Goal: Task Accomplishment & Management: Use online tool/utility

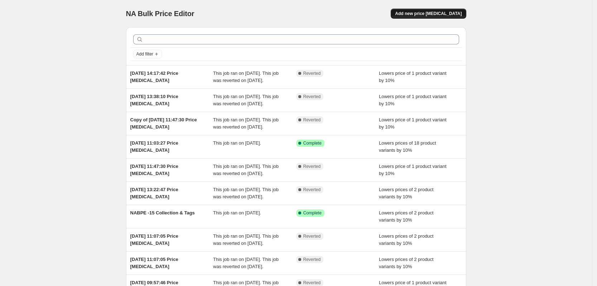
click at [450, 13] on span "Add new price [MEDICAL_DATA]" at bounding box center [428, 14] width 67 height 6
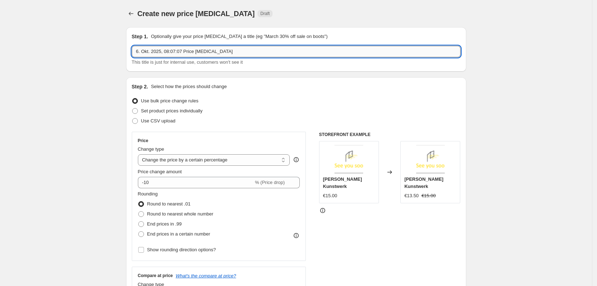
click at [349, 49] on input "6. Okt. 2025, 08:07:07 Price [MEDICAL_DATA]" at bounding box center [296, 51] width 329 height 11
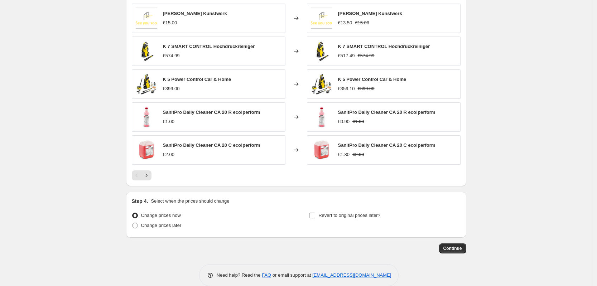
scroll to position [430, 0]
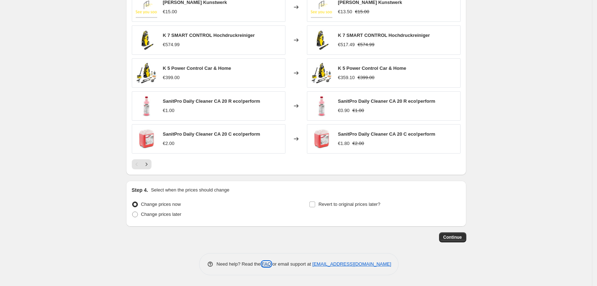
click at [267, 264] on link "FAQ" at bounding box center [266, 263] width 9 height 5
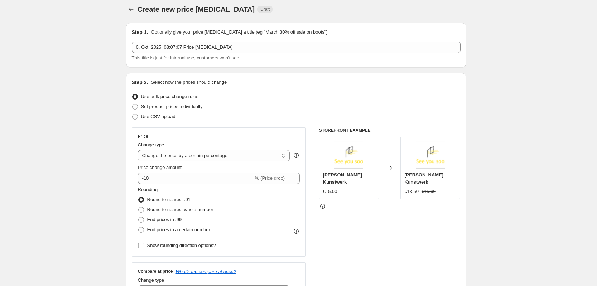
scroll to position [0, 0]
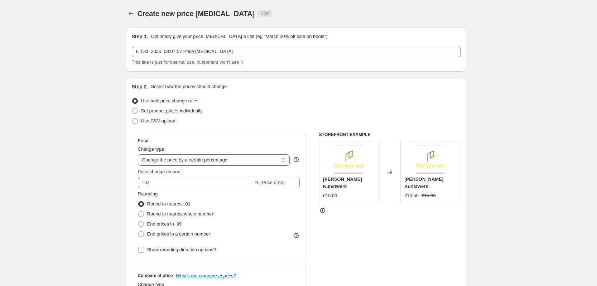
click at [191, 155] on select "Change the price to a certain amount Change the price by a certain amount Chang…" at bounding box center [214, 159] width 152 height 11
click at [186, 156] on select "Change the price to a certain amount Change the price by a certain amount Chang…" at bounding box center [214, 159] width 152 height 11
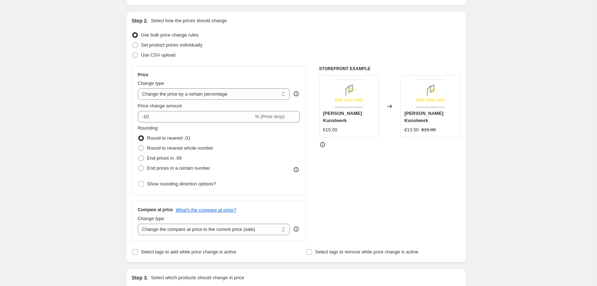
scroll to position [71, 0]
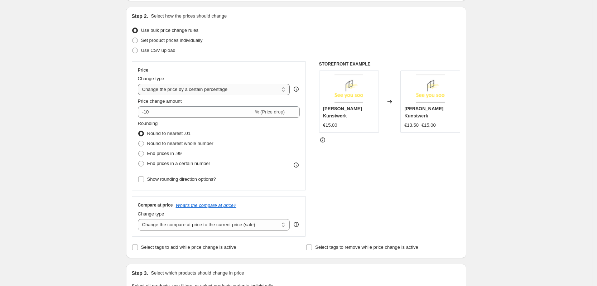
click at [237, 91] on select "Change the price to a certain amount Change the price by a certain amount Chang…" at bounding box center [214, 89] width 152 height 11
select select "pcap"
click at [140, 84] on select "Change the price to a certain amount Change the price by a certain amount Chang…" at bounding box center [214, 89] width 152 height 11
type input "-20"
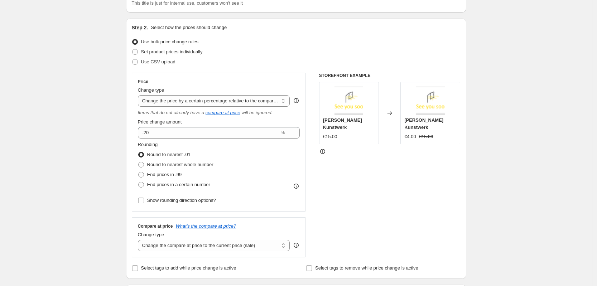
scroll to position [55, 0]
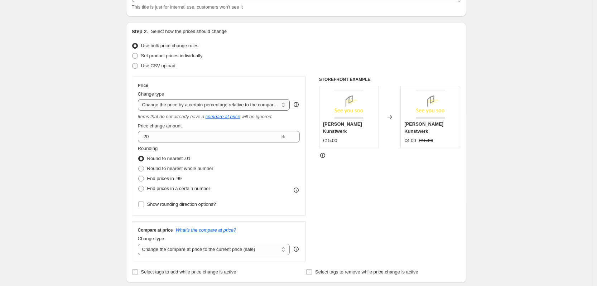
click at [234, 105] on select "Change the price to a certain amount Change the price by a certain amount Chang…" at bounding box center [214, 104] width 152 height 11
click at [357, 51] on div "Set product prices individually" at bounding box center [296, 56] width 329 height 10
click at [226, 108] on select "Change the price to a certain amount Change the price by a certain amount Chang…" at bounding box center [214, 104] width 152 height 11
click at [314, 51] on div "Set product prices individually" at bounding box center [296, 56] width 329 height 10
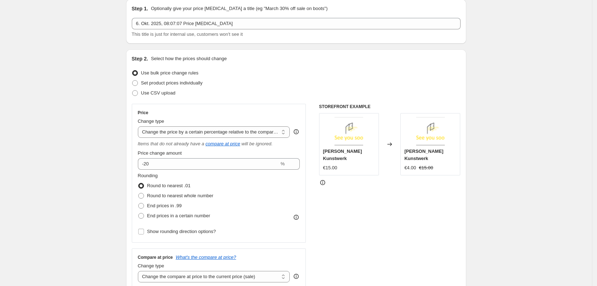
scroll to position [0, 0]
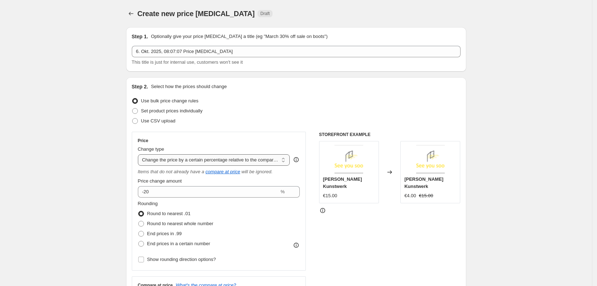
click at [203, 157] on select "Change the price to a certain amount Change the price by a certain amount Chang…" at bounding box center [214, 159] width 152 height 11
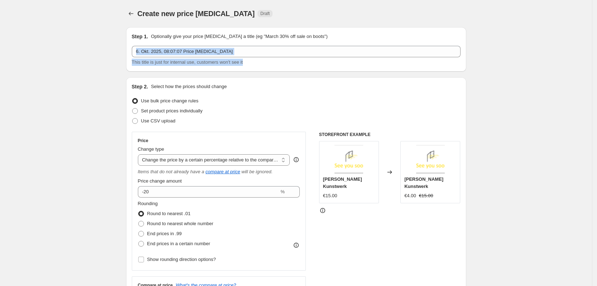
drag, startPoint x: 526, startPoint y: 48, endPoint x: 526, endPoint y: 70, distance: 22.6
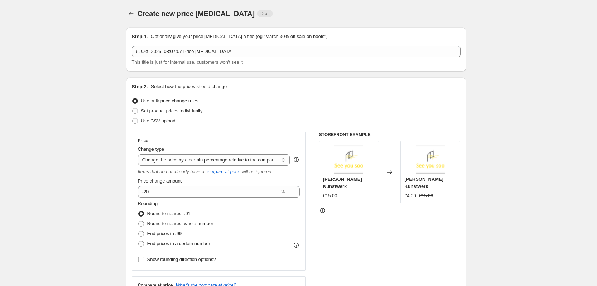
click at [246, 113] on div "Set product prices individually" at bounding box center [296, 111] width 329 height 10
click at [179, 115] on label "Set product prices individually" at bounding box center [167, 111] width 71 height 10
click at [132, 108] on input "Set product prices individually" at bounding box center [132, 108] width 0 height 0
radio input "true"
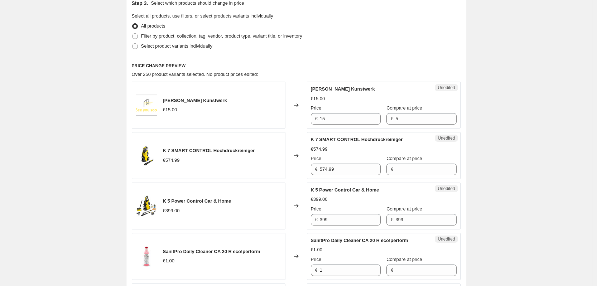
scroll to position [168, 0]
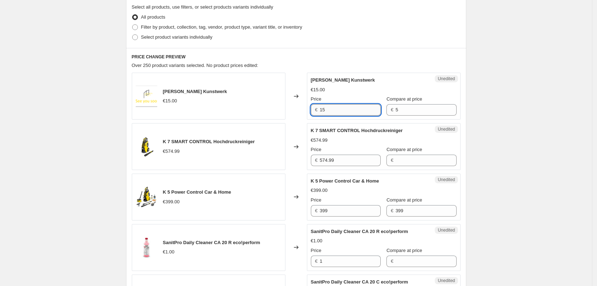
click at [360, 107] on input "15" at bounding box center [350, 109] width 61 height 11
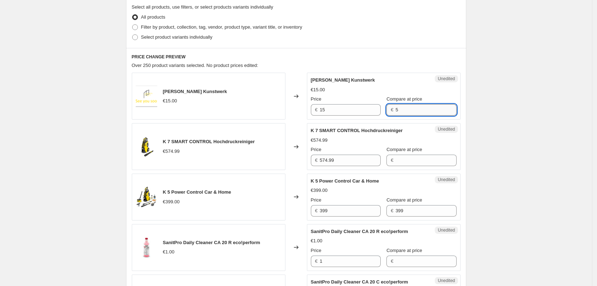
click at [410, 111] on input "5" at bounding box center [425, 109] width 61 height 11
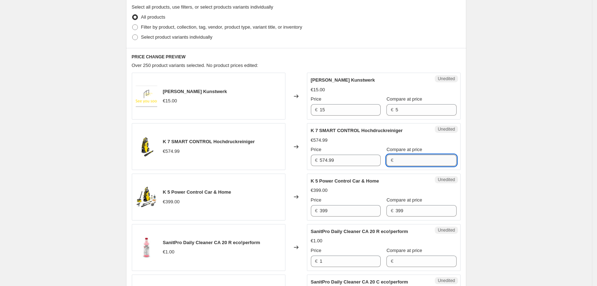
click at [406, 160] on input "Compare at price" at bounding box center [425, 160] width 61 height 11
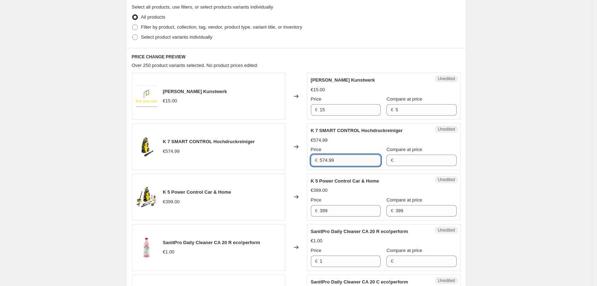
click at [353, 165] on input "574.99" at bounding box center [350, 160] width 61 height 11
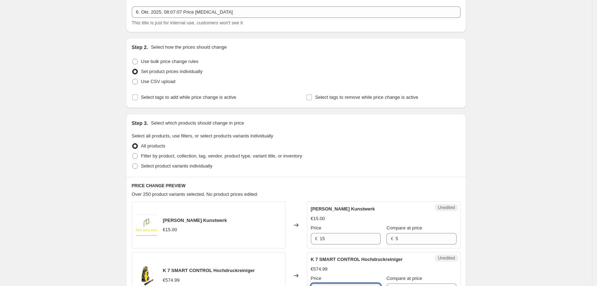
scroll to position [38, 0]
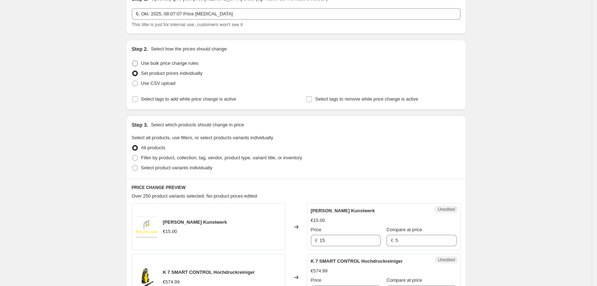
click at [138, 64] on span at bounding box center [135, 63] width 6 height 6
click at [132, 61] on input "Use bulk price change rules" at bounding box center [132, 60] width 0 height 0
radio input "true"
select select "pcap"
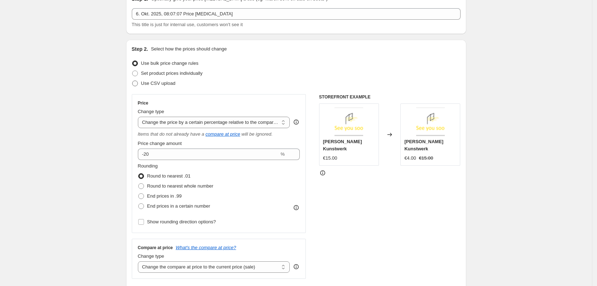
click at [135, 79] on label "Use CSV upload" at bounding box center [154, 83] width 44 height 10
click at [132, 81] on input "Use CSV upload" at bounding box center [132, 81] width 0 height 0
radio input "true"
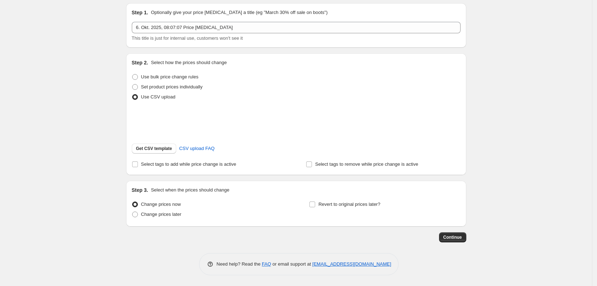
scroll to position [33, 0]
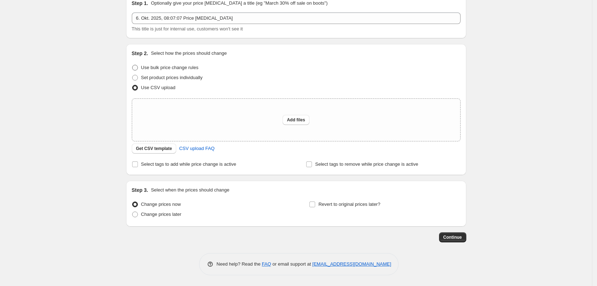
click at [171, 66] on span "Use bulk price change rules" at bounding box center [169, 67] width 57 height 5
click at [132, 65] on input "Use bulk price change rules" at bounding box center [132, 65] width 0 height 0
radio input "true"
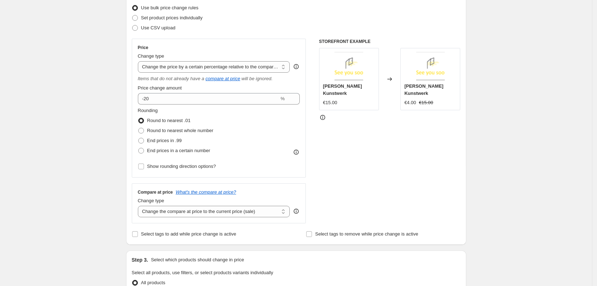
scroll to position [93, 0]
click at [190, 65] on select "Change the price to a certain amount Change the price by a certain amount Chang…" at bounding box center [214, 66] width 152 height 11
select select "to"
click at [140, 61] on select "Change the price to a certain amount Change the price by a certain amount Chang…" at bounding box center [214, 66] width 152 height 11
type input "80.00"
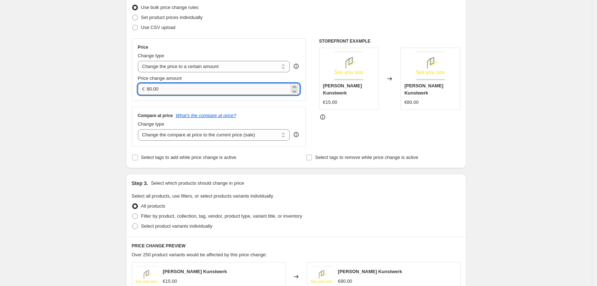
click at [217, 93] on input "80.00" at bounding box center [218, 88] width 142 height 11
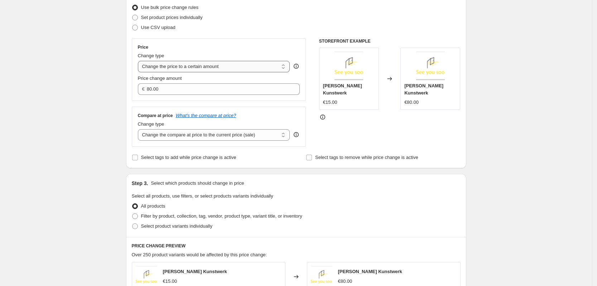
click at [220, 63] on select "Change the price to a certain amount Change the price by a certain amount Chang…" at bounding box center [214, 66] width 152 height 11
select select "by"
click at [140, 61] on select "Change the price to a certain amount Change the price by a certain amount Chang…" at bounding box center [214, 66] width 152 height 11
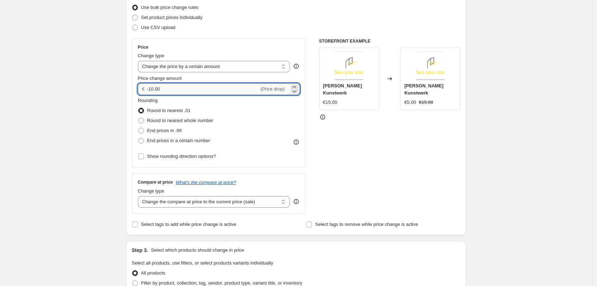
click at [209, 93] on input "-10.00" at bounding box center [203, 88] width 112 height 11
click at [297, 86] on icon at bounding box center [294, 86] width 7 height 7
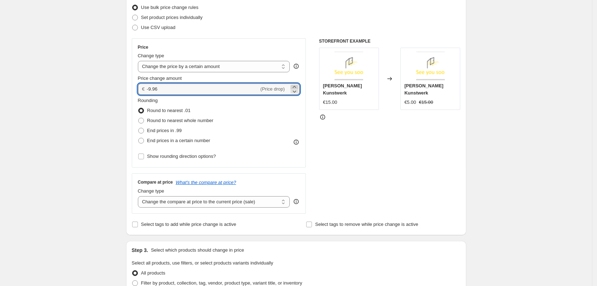
click at [297, 86] on icon at bounding box center [294, 86] width 7 height 7
type input "-9"
type input "10.00"
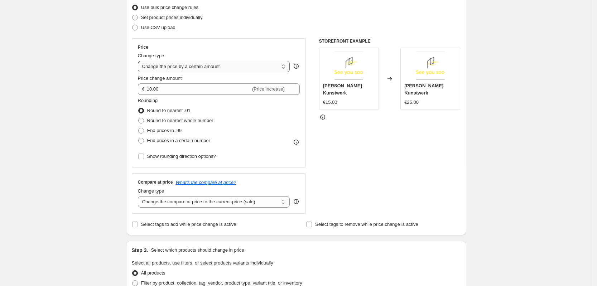
click at [211, 65] on select "Change the price to a certain amount Change the price by a certain amount Chang…" at bounding box center [214, 66] width 152 height 11
select select "percentage"
click at [140, 61] on select "Change the price to a certain amount Change the price by a certain amount Chang…" at bounding box center [214, 66] width 152 height 11
type input "-15"
click at [202, 66] on select "Change the price to a certain amount Change the price by a certain amount Chang…" at bounding box center [214, 66] width 152 height 11
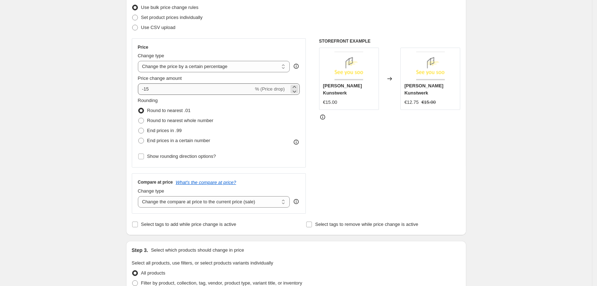
click at [140, 61] on select "Change the price to a certain amount Change the price by a certain amount Chang…" at bounding box center [214, 66] width 152 height 11
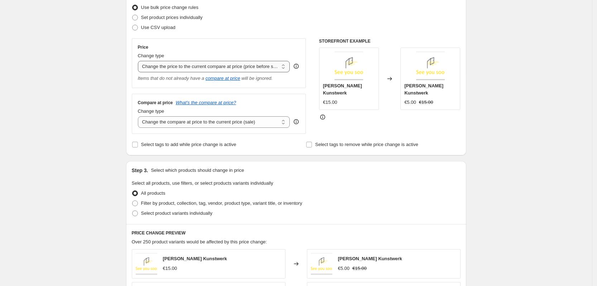
click at [248, 68] on select "Change the price to a certain amount Change the price by a certain amount Chang…" at bounding box center [214, 66] width 152 height 11
click at [140, 61] on select "Change the price to a certain amount Change the price by a certain amount Chang…" at bounding box center [214, 66] width 152 height 11
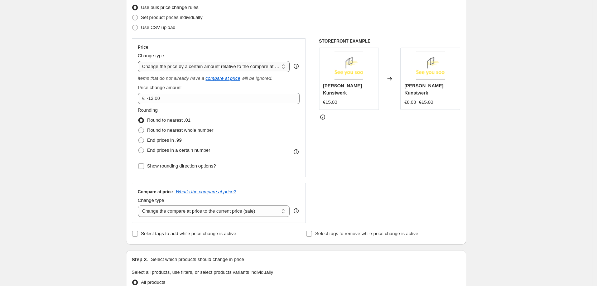
click at [273, 70] on select "Change the price to a certain amount Change the price by a certain amount Chang…" at bounding box center [214, 66] width 152 height 11
select select "pcap"
click at [140, 61] on select "Change the price to a certain amount Change the price by a certain amount Chang…" at bounding box center [214, 66] width 152 height 11
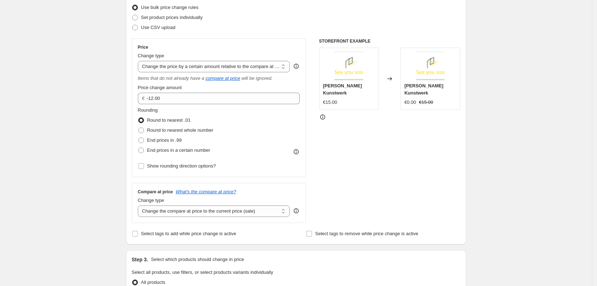
type input "-20"
click at [264, 64] on select "Change the price to a certain amount Change the price by a certain amount Chang…" at bounding box center [214, 66] width 152 height 11
select select "no_change"
click at [140, 61] on select "Change the price to a certain amount Change the price by a certain amount Chang…" at bounding box center [214, 66] width 152 height 11
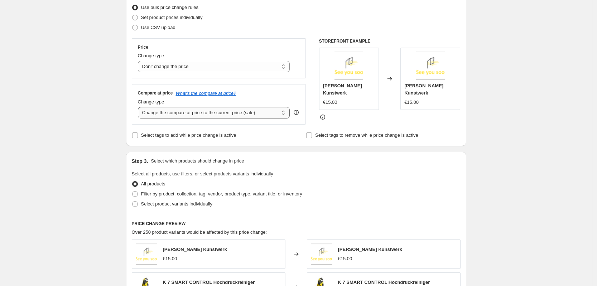
click at [262, 111] on select "Change the compare at price to the current price (sale) Change the compare at p…" at bounding box center [214, 112] width 152 height 11
click at [222, 110] on select "Change the compare at price to the current price (sale) Change the compare at p…" at bounding box center [214, 112] width 152 height 11
click at [231, 107] on select "Change the compare at price to the current price (sale) Change the compare at p…" at bounding box center [214, 112] width 152 height 11
select select "by"
click at [140, 107] on select "Change the compare at price to the current price (sale) Change the compare at p…" at bounding box center [214, 112] width 152 height 11
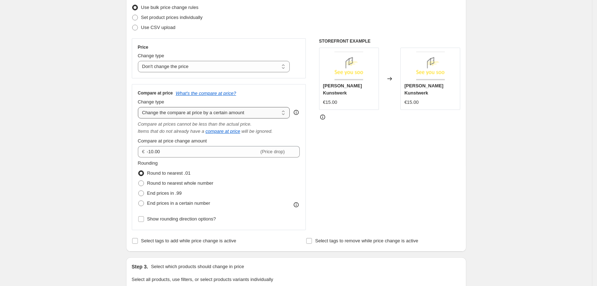
click at [209, 113] on select "Change the compare at price to the current price (sale) Change the compare at p…" at bounding box center [214, 112] width 152 height 11
click at [229, 114] on select "Change the compare at price to the current price (sale) Change the compare at p…" at bounding box center [214, 112] width 152 height 11
click at [271, 68] on select "Change the price to a certain amount Change the price by a certain amount Chang…" at bounding box center [214, 66] width 152 height 11
select select "by"
click at [140, 61] on select "Change the price to a certain amount Change the price by a certain amount Chang…" at bounding box center [214, 66] width 152 height 11
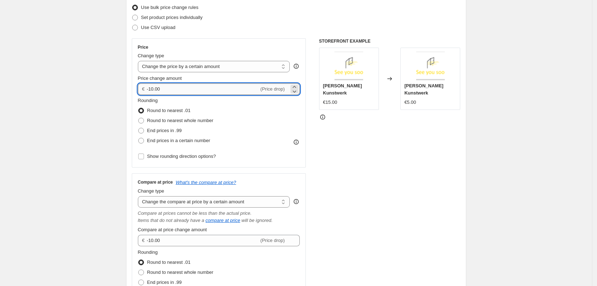
click at [216, 88] on input "-10.00" at bounding box center [203, 88] width 112 height 11
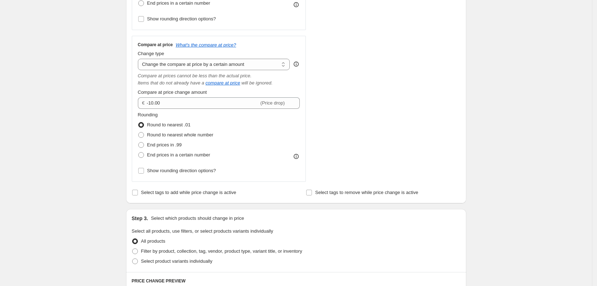
scroll to position [232, 0]
click at [144, 146] on span at bounding box center [141, 144] width 6 height 6
click at [139, 142] on input "End prices in .99" at bounding box center [138, 141] width 0 height 0
radio input "true"
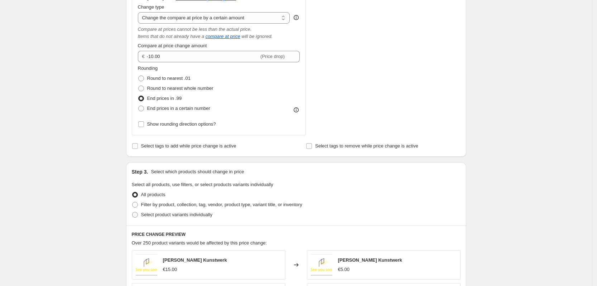
scroll to position [278, 0]
click at [144, 125] on input "Show rounding direction options?" at bounding box center [141, 124] width 6 height 6
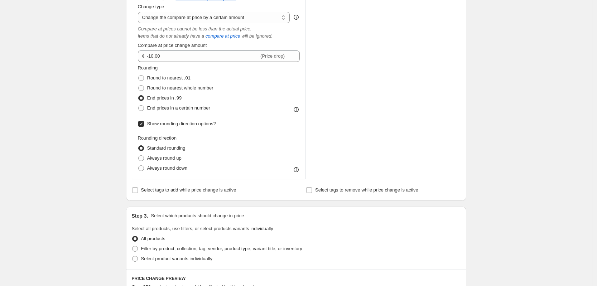
click at [144, 122] on input "Show rounding direction options?" at bounding box center [141, 124] width 6 height 6
checkbox input "false"
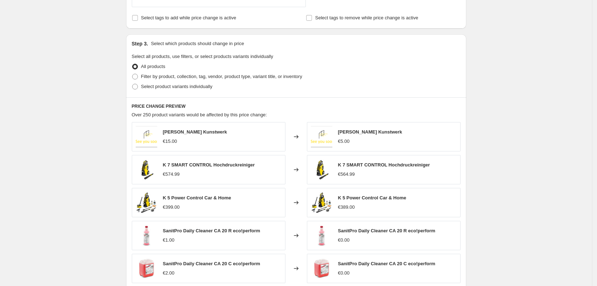
scroll to position [406, 0]
click at [161, 79] on span "Filter by product, collection, tag, vendor, product type, variant title, or inv…" at bounding box center [221, 76] width 161 height 7
click at [132, 74] on input "Filter by product, collection, tag, vendor, product type, variant title, or inv…" at bounding box center [132, 73] width 0 height 0
radio input "true"
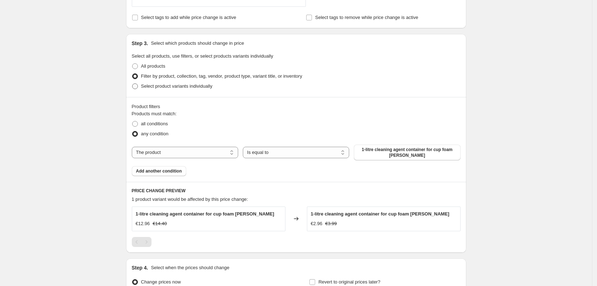
click at [190, 88] on span "Select product variants individually" at bounding box center [176, 85] width 71 height 5
click at [132, 84] on input "Select product variants individually" at bounding box center [132, 83] width 0 height 0
radio input "true"
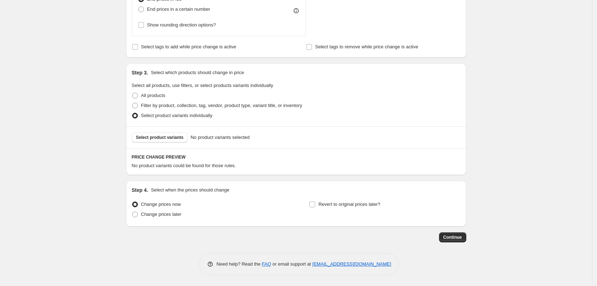
scroll to position [377, 0]
click at [175, 134] on button "Select product variants" at bounding box center [160, 137] width 56 height 10
click at [138, 104] on span at bounding box center [135, 106] width 6 height 6
click at [132, 103] on input "Filter by product, collection, tag, vendor, product type, variant title, or inv…" at bounding box center [132, 103] width 0 height 0
radio input "true"
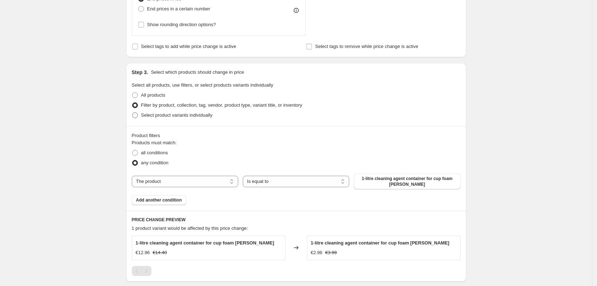
click at [138, 115] on span at bounding box center [135, 115] width 6 height 6
click at [132, 113] on input "Select product variants individually" at bounding box center [132, 112] width 0 height 0
radio input "true"
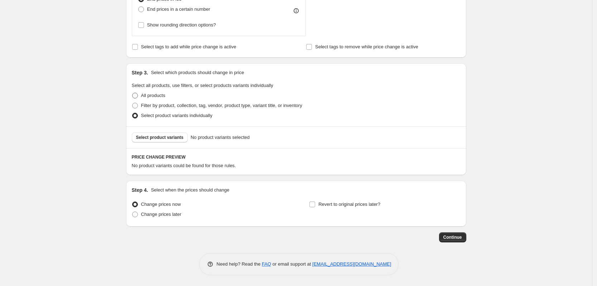
click at [137, 98] on span at bounding box center [135, 95] width 6 height 6
click at [132, 93] on input "All products" at bounding box center [132, 93] width 0 height 0
radio input "true"
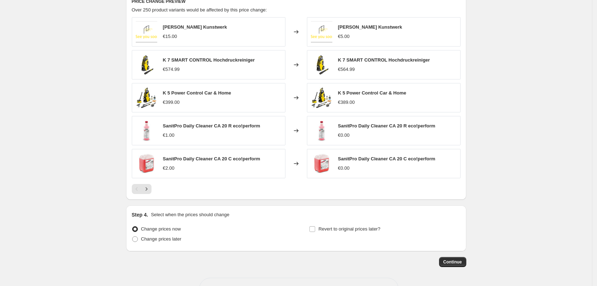
scroll to position [536, 0]
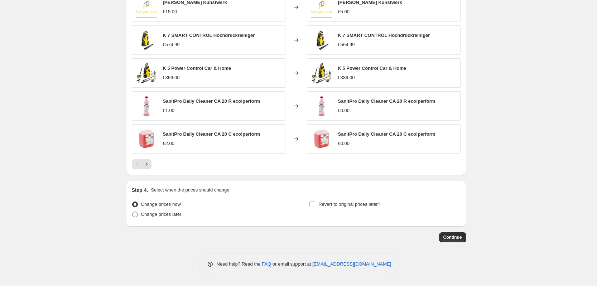
click at [148, 216] on span "Change prices later" at bounding box center [161, 214] width 40 height 5
click at [132, 212] on input "Change prices later" at bounding box center [132, 212] width 0 height 0
radio input "true"
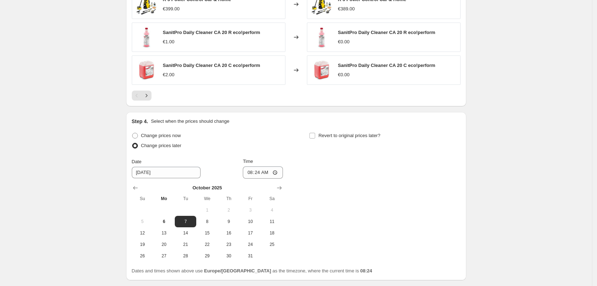
scroll to position [605, 0]
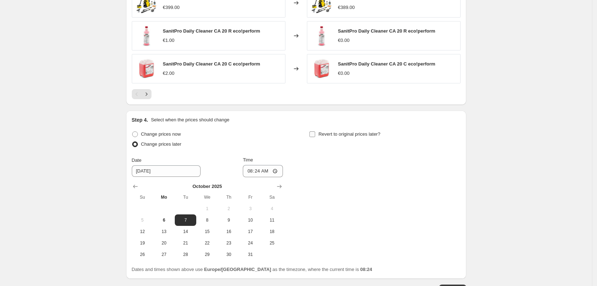
click at [315, 136] on input "Revert to original prices later?" at bounding box center [312, 134] width 6 height 6
checkbox input "true"
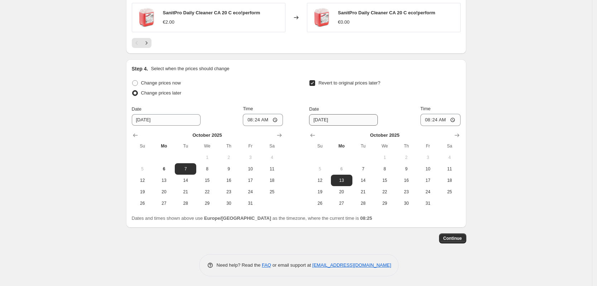
scroll to position [658, 0]
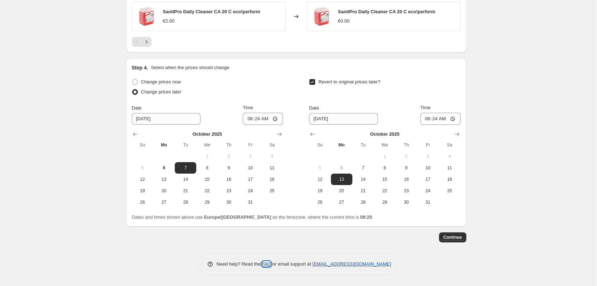
click at [269, 263] on link "FAQ" at bounding box center [266, 263] width 9 height 5
